Goal: Task Accomplishment & Management: Use online tool/utility

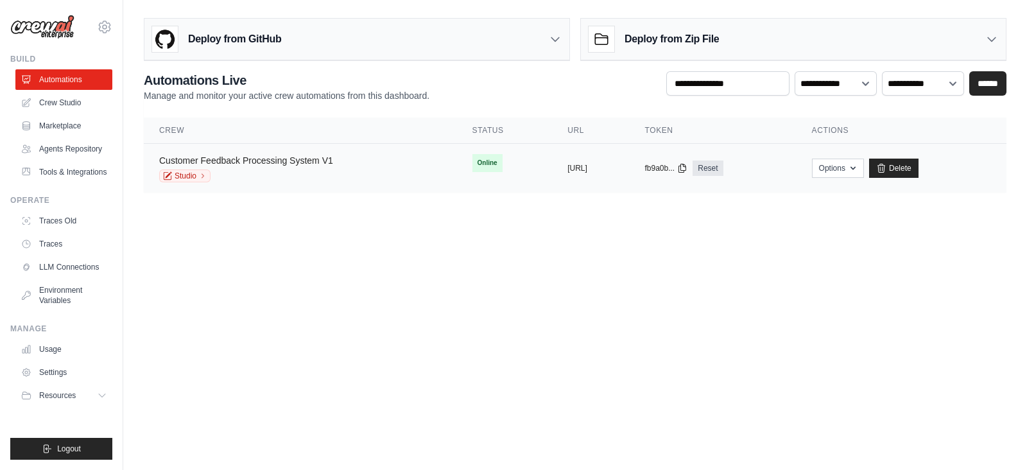
drag, startPoint x: 0, startPoint y: 0, endPoint x: 247, endPoint y: 162, distance: 295.5
click at [247, 162] on link "Customer Feedback Processing System V1" at bounding box center [246, 160] width 174 height 10
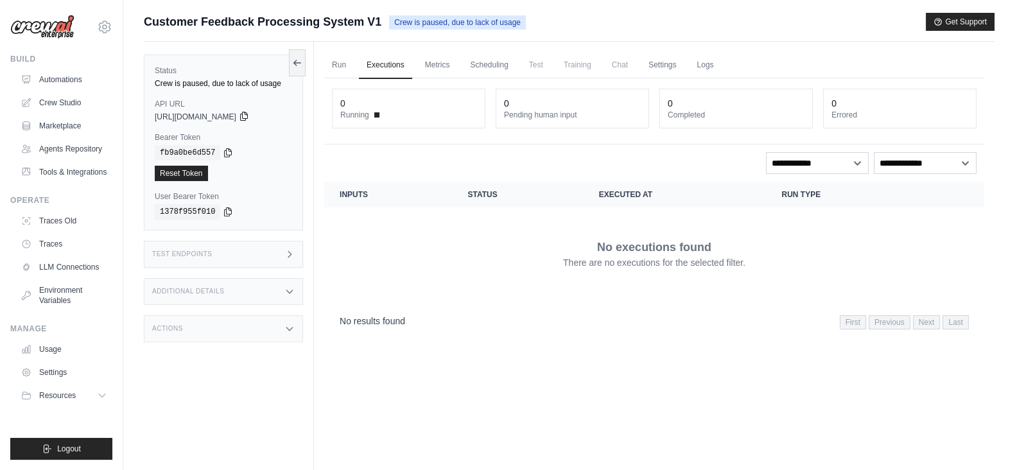
click at [247, 117] on icon at bounding box center [243, 116] width 7 height 8
click at [226, 155] on icon at bounding box center [228, 152] width 10 height 10
click at [68, 82] on link "Automations" at bounding box center [65, 79] width 97 height 21
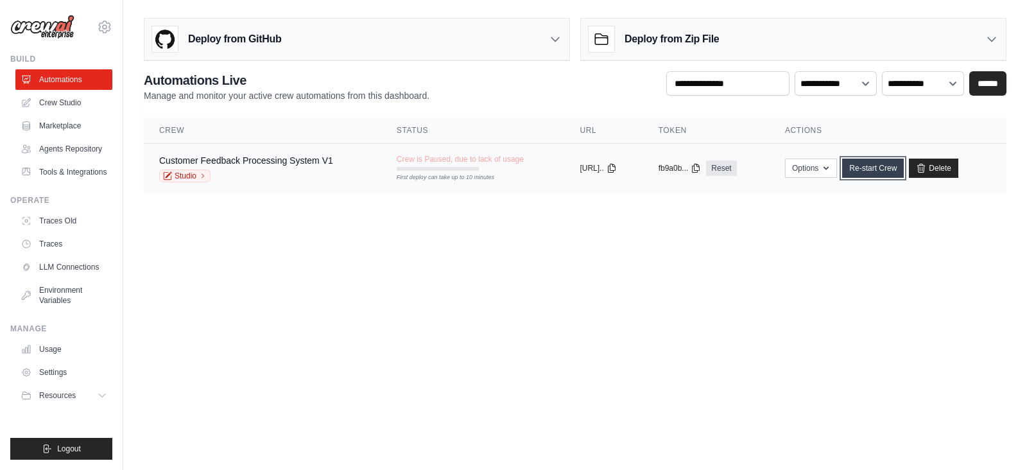
click at [893, 163] on link "Re-start Crew" at bounding box center [874, 168] width 62 height 19
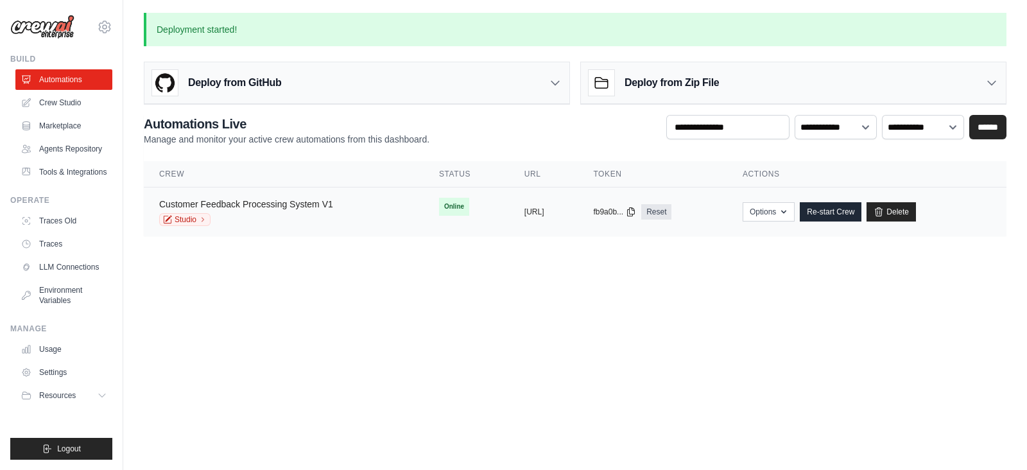
click at [307, 207] on link "Customer Feedback Processing System V1" at bounding box center [246, 204] width 174 height 10
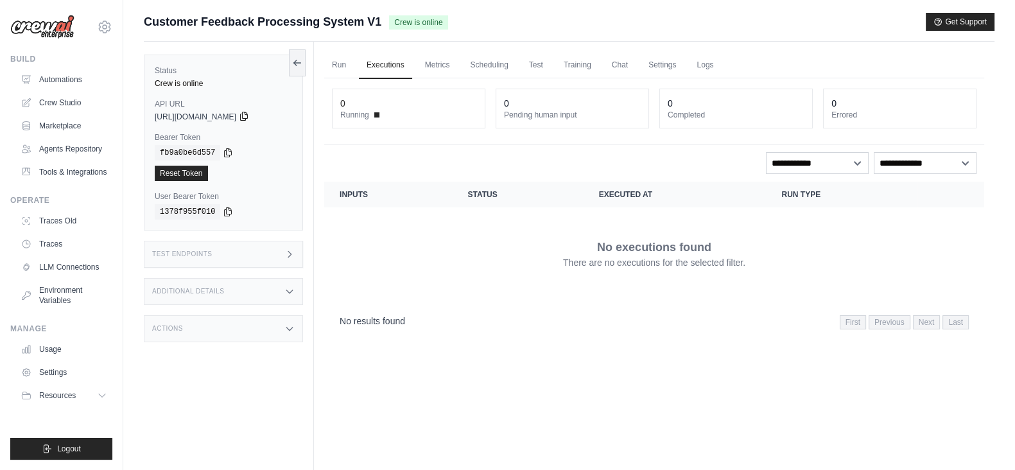
click at [249, 115] on icon at bounding box center [244, 116] width 10 height 10
click at [216, 152] on div "fb9a0be6d557" at bounding box center [223, 152] width 137 height 15
click at [223, 152] on icon at bounding box center [228, 152] width 10 height 10
click at [288, 254] on icon at bounding box center [289, 254] width 10 height 10
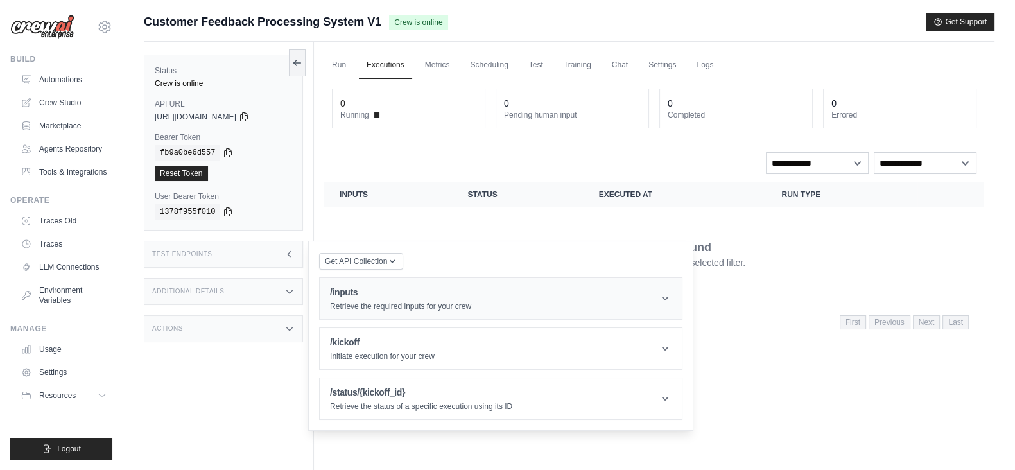
click at [385, 295] on h1 "/inputs" at bounding box center [400, 292] width 141 height 13
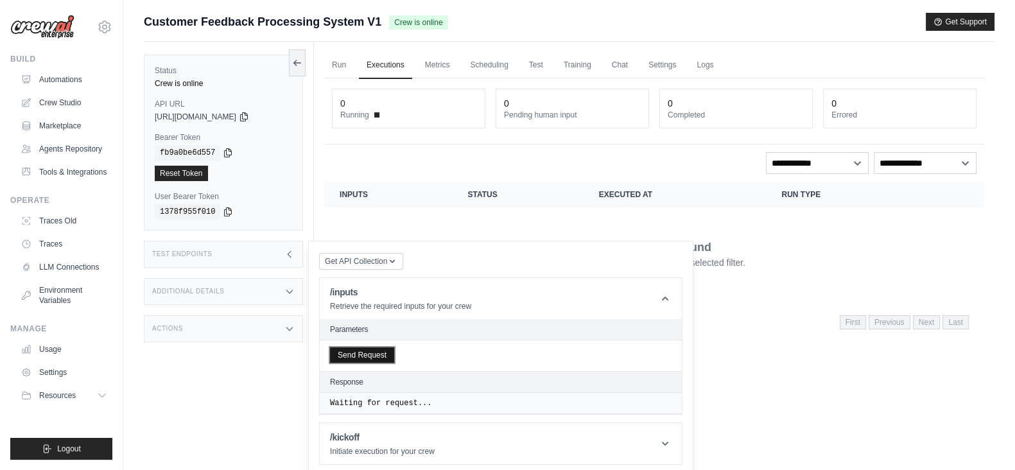
click at [361, 347] on button "Send Request" at bounding box center [362, 354] width 64 height 15
click at [53, 83] on link "Automations" at bounding box center [65, 79] width 97 height 21
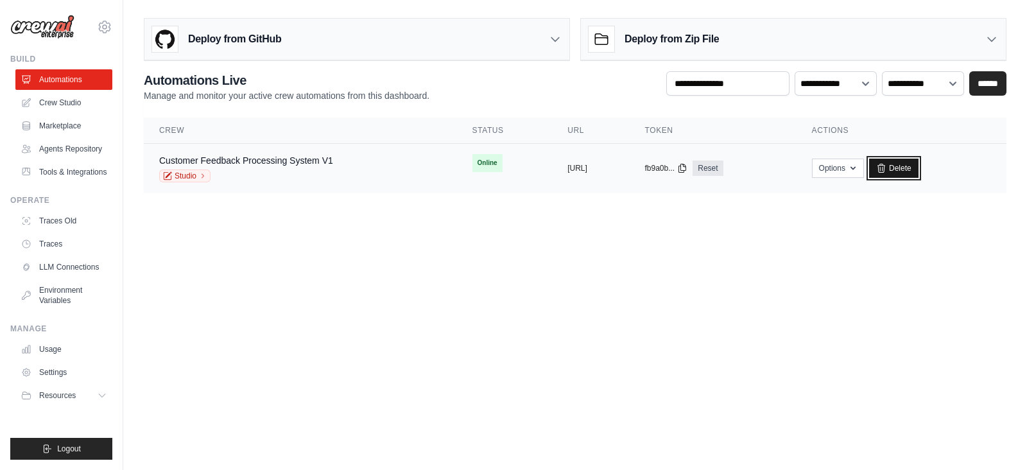
click at [919, 163] on link "Delete" at bounding box center [893, 168] width 49 height 19
click at [887, 171] on icon at bounding box center [882, 168] width 10 height 10
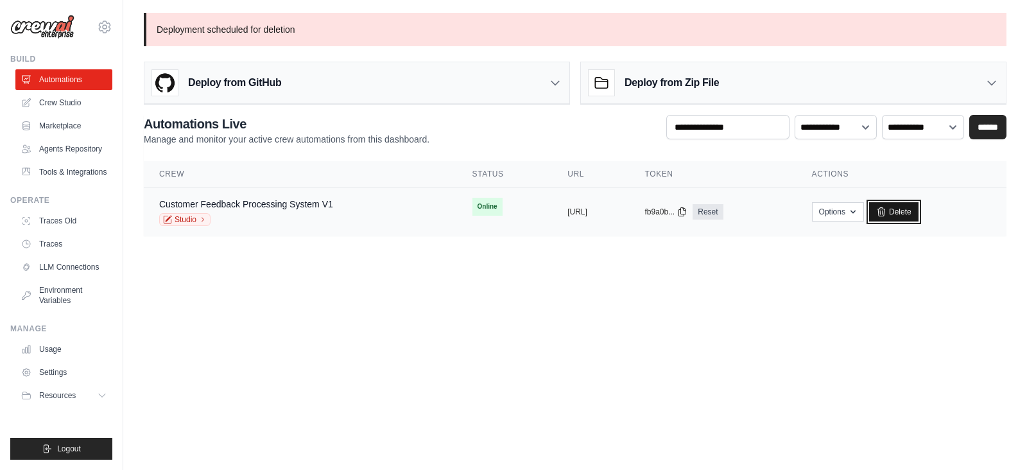
click at [919, 211] on link "Delete" at bounding box center [893, 211] width 49 height 19
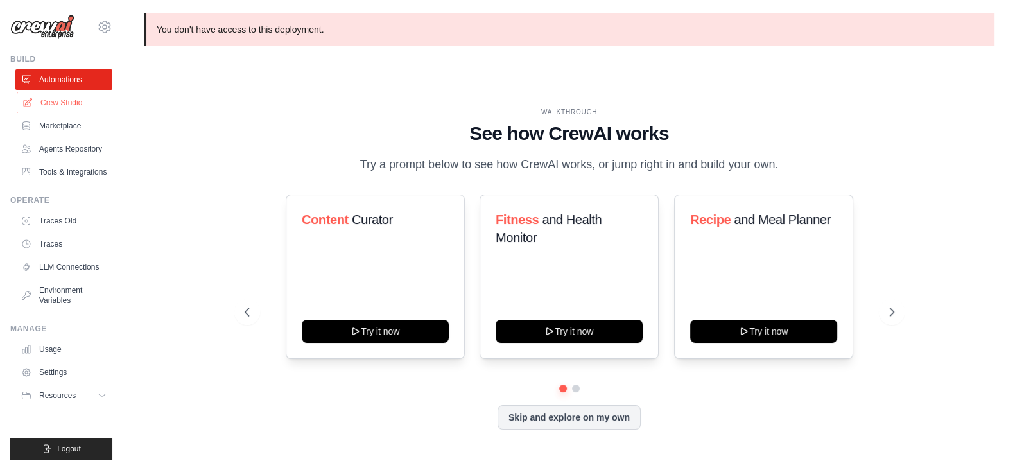
click at [53, 105] on link "Crew Studio" at bounding box center [65, 102] width 97 height 21
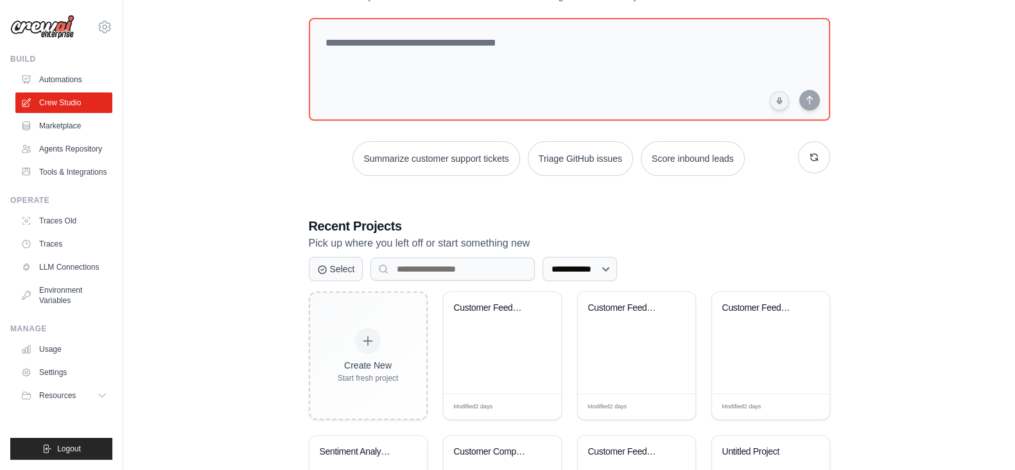
scroll to position [160, 0]
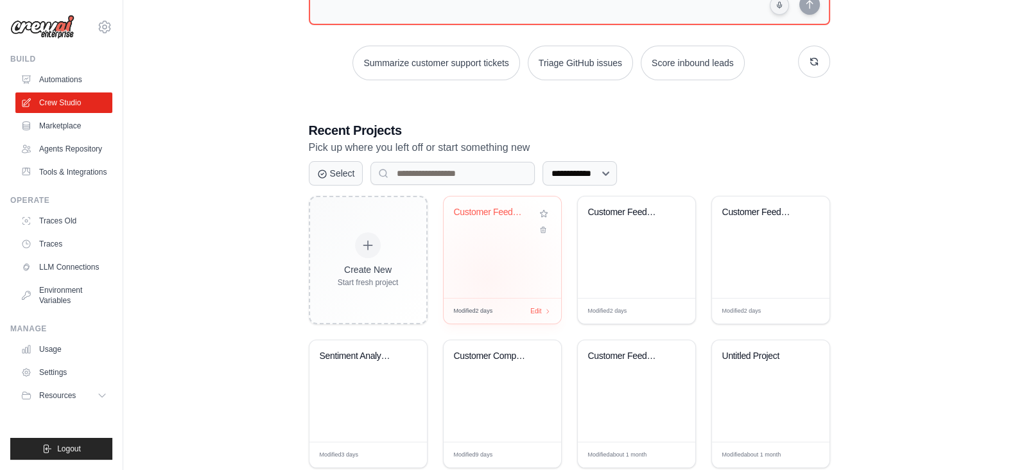
click at [487, 278] on div "Customer Feedback Processing System" at bounding box center [503, 247] width 118 height 101
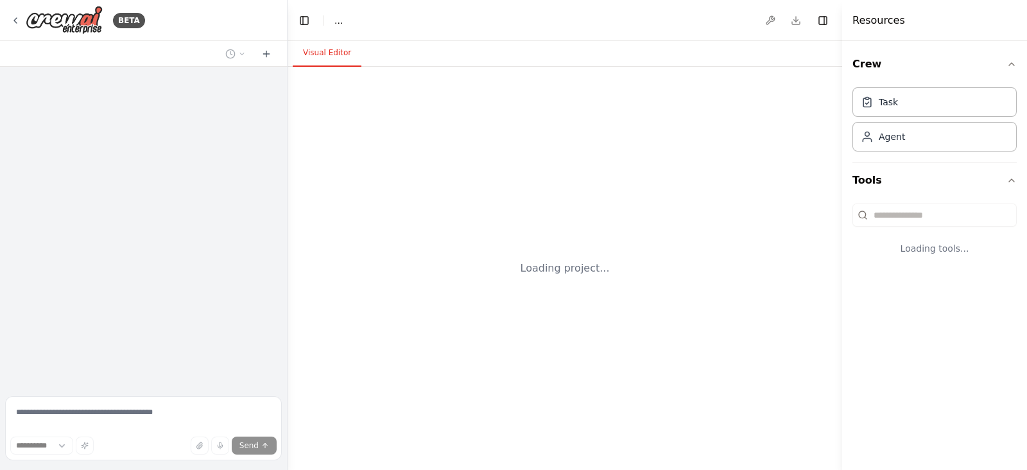
select select "****"
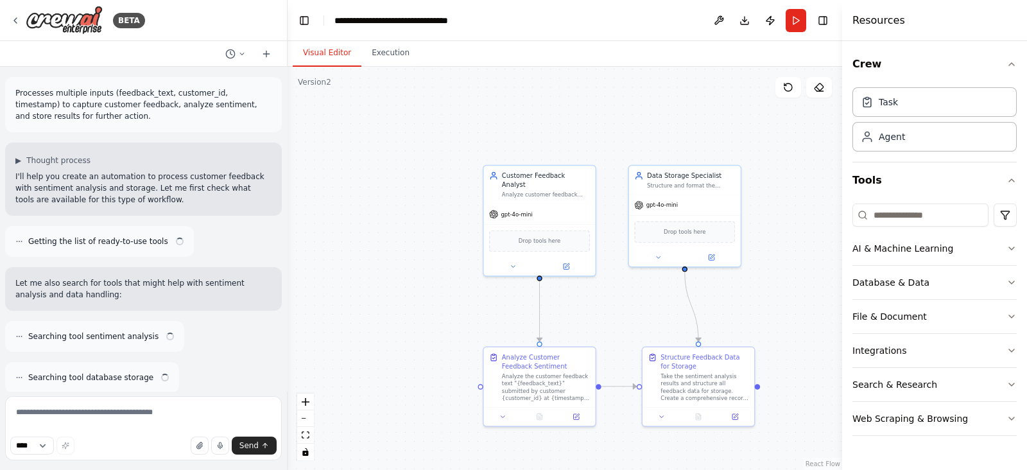
scroll to position [1090, 0]
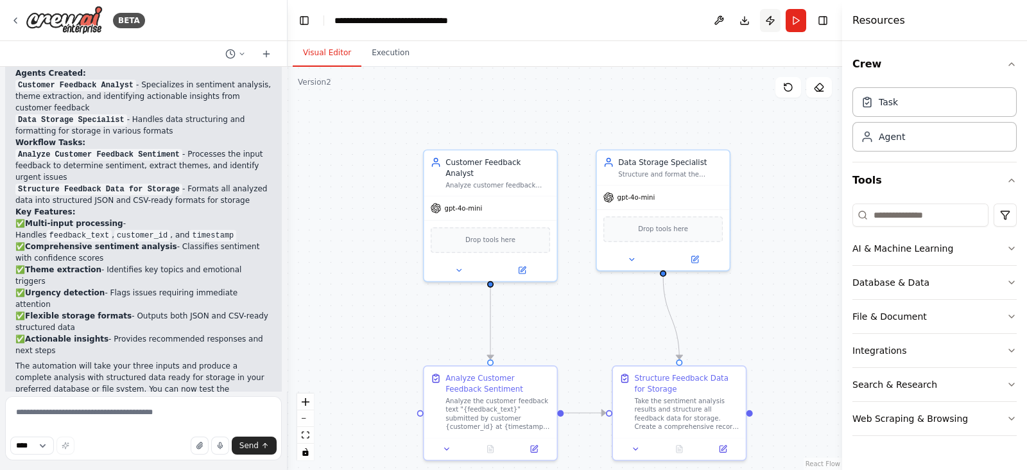
click at [771, 22] on button "Publish" at bounding box center [770, 20] width 21 height 23
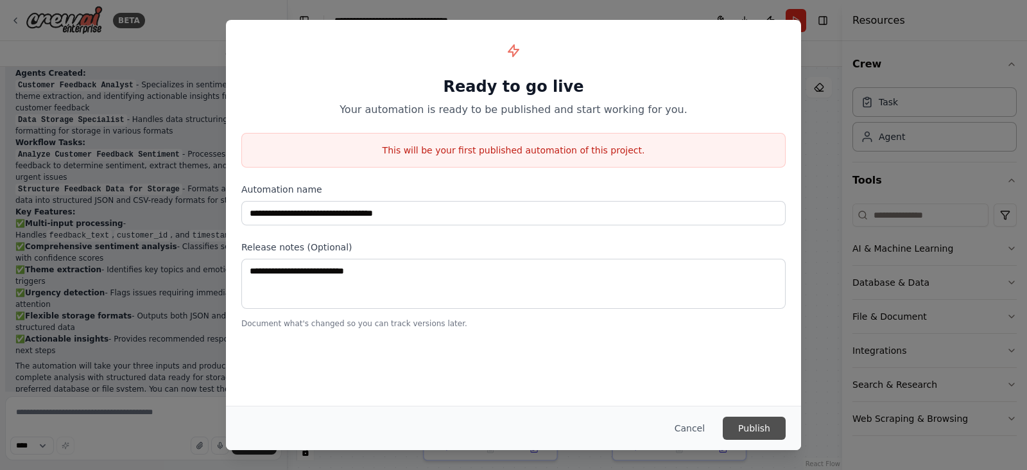
click at [769, 429] on button "Publish" at bounding box center [754, 428] width 63 height 23
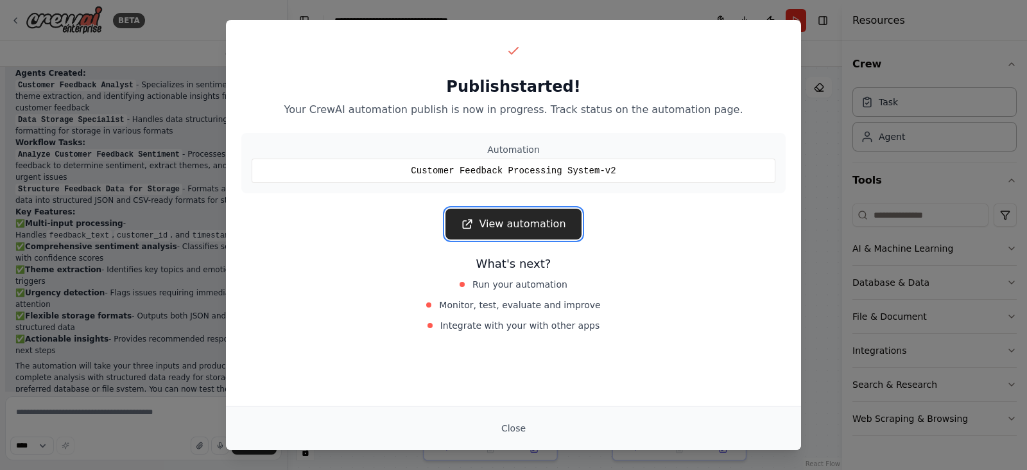
click at [516, 229] on link "View automation" at bounding box center [513, 224] width 135 height 31
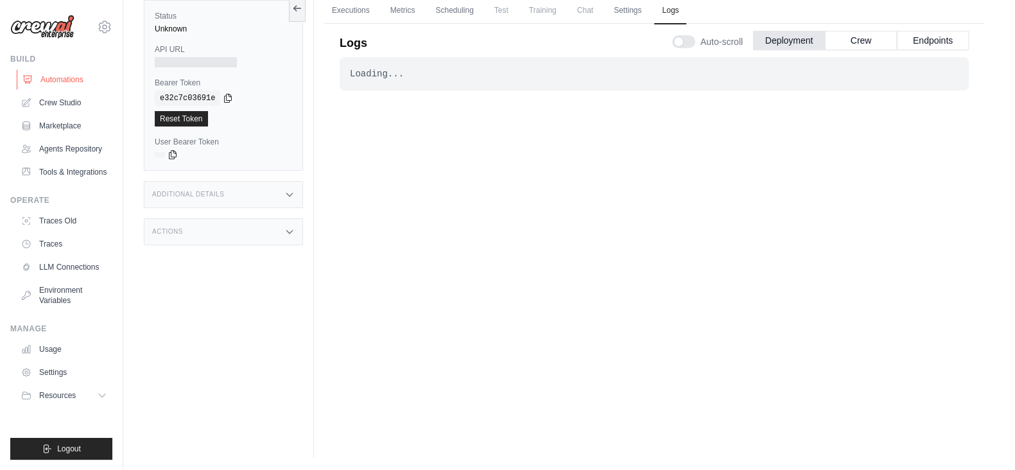
click at [53, 76] on link "Automations" at bounding box center [65, 79] width 97 height 21
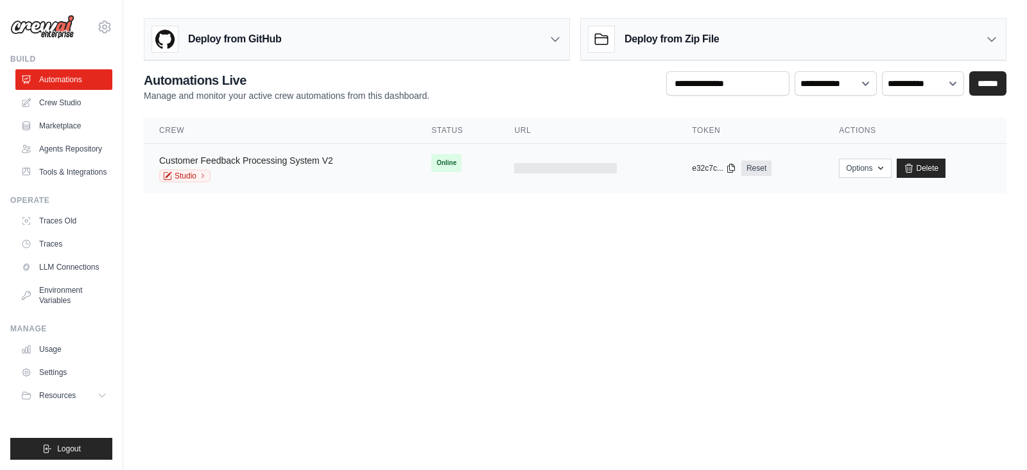
click at [248, 157] on link "Customer Feedback Processing System V2" at bounding box center [246, 160] width 174 height 10
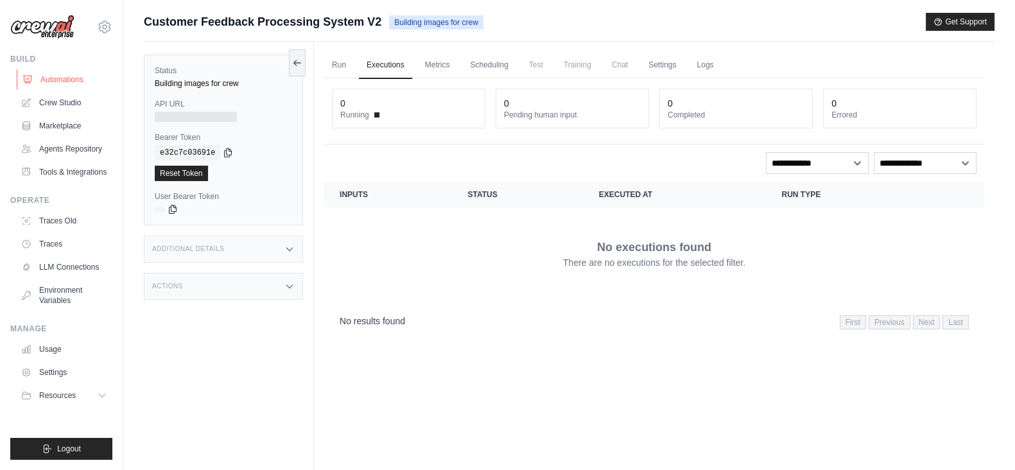
click at [67, 80] on link "Automations" at bounding box center [65, 79] width 97 height 21
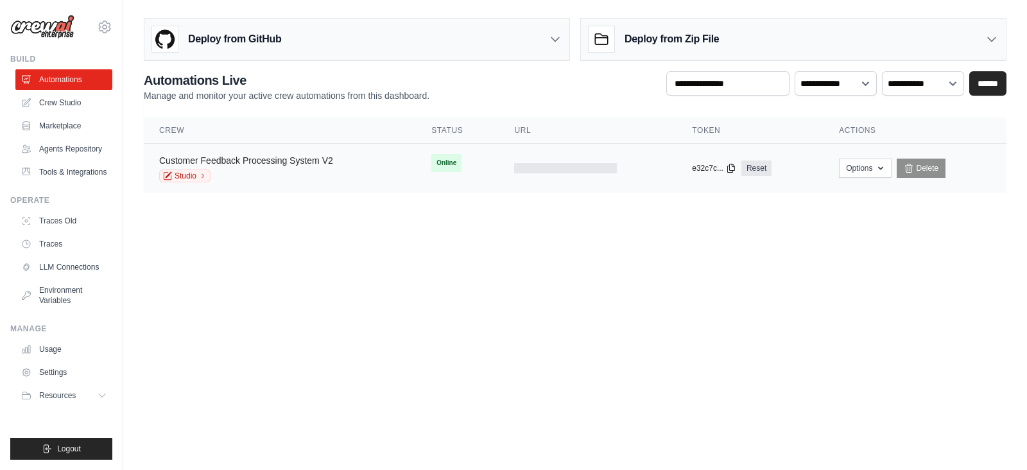
click at [231, 162] on link "Customer Feedback Processing System V2" at bounding box center [246, 160] width 174 height 10
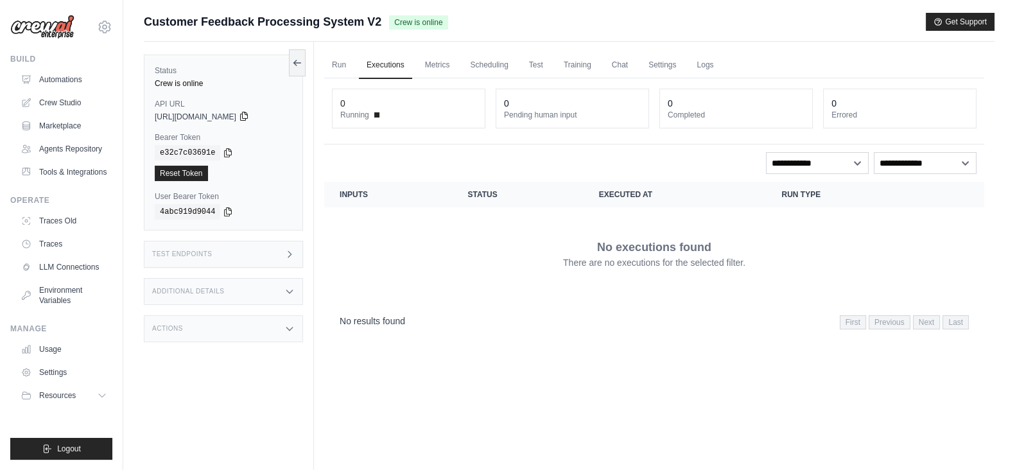
click at [249, 112] on icon at bounding box center [244, 116] width 10 height 10
click at [225, 151] on icon at bounding box center [228, 152] width 7 height 8
